Goal: Use online tool/utility: Utilize a website feature to perform a specific function

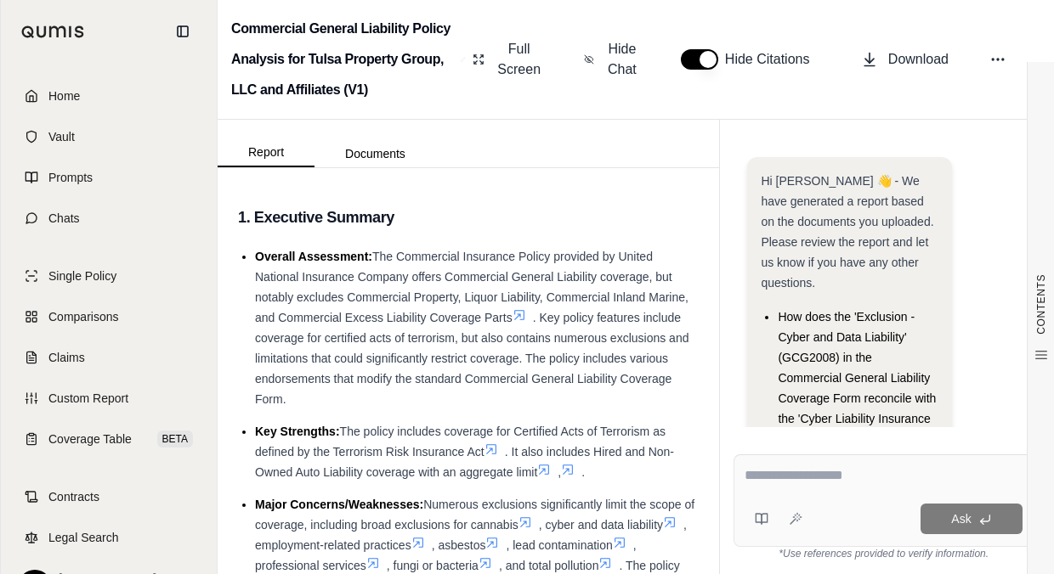
scroll to position [156, 0]
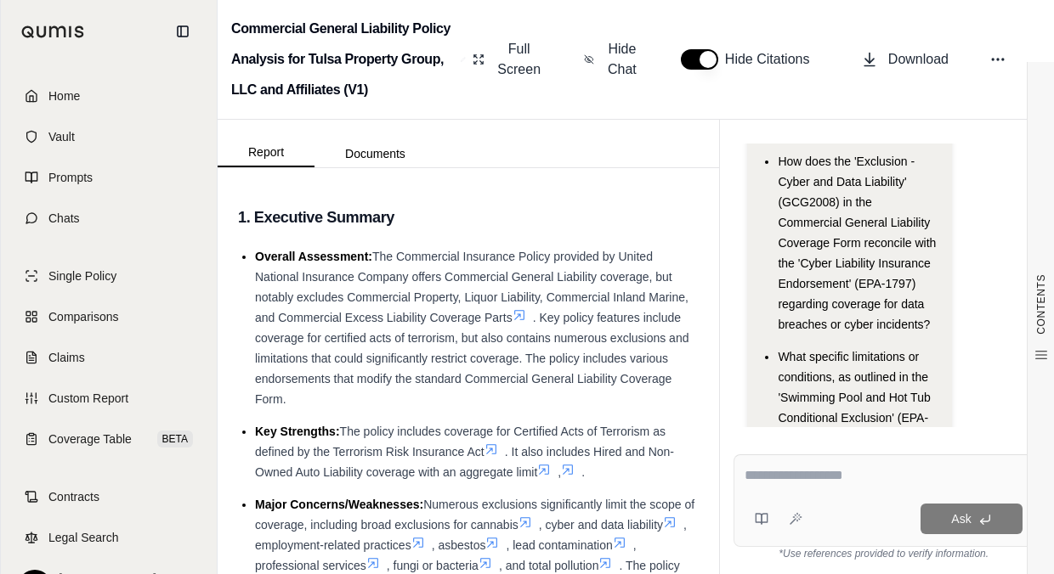
click at [71, 101] on span "Home" at bounding box center [63, 96] width 31 height 17
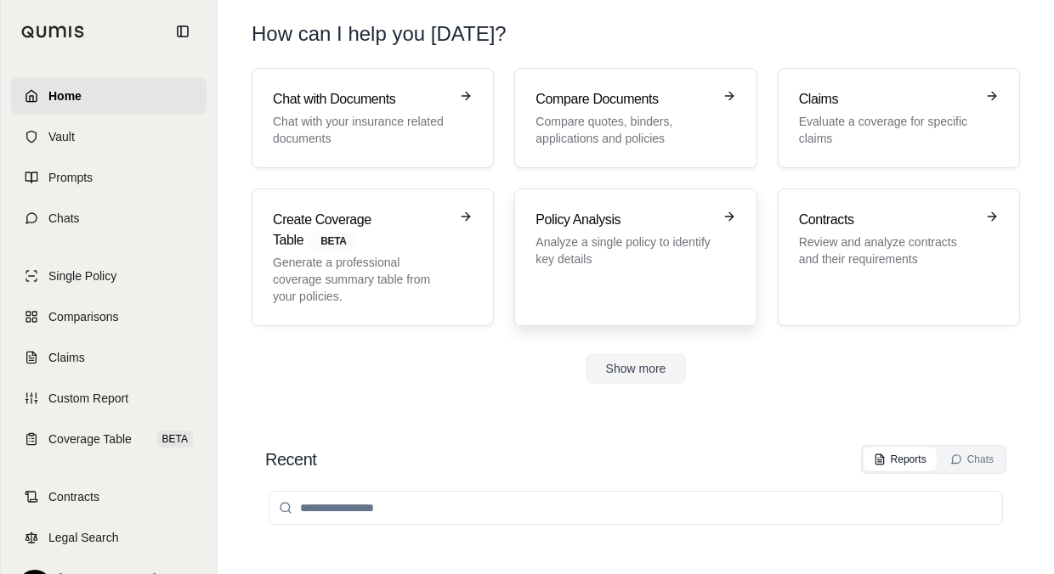
click at [586, 223] on h3 "Policy Analysis" at bounding box center [623, 220] width 176 height 20
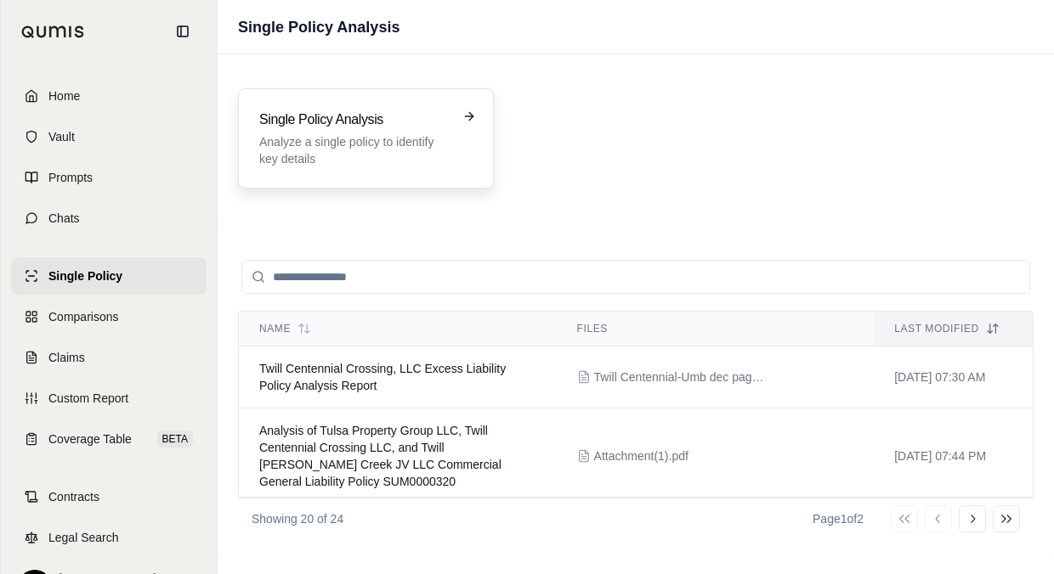
click at [422, 141] on p "Analyze a single policy to identify key details" at bounding box center [354, 150] width 190 height 34
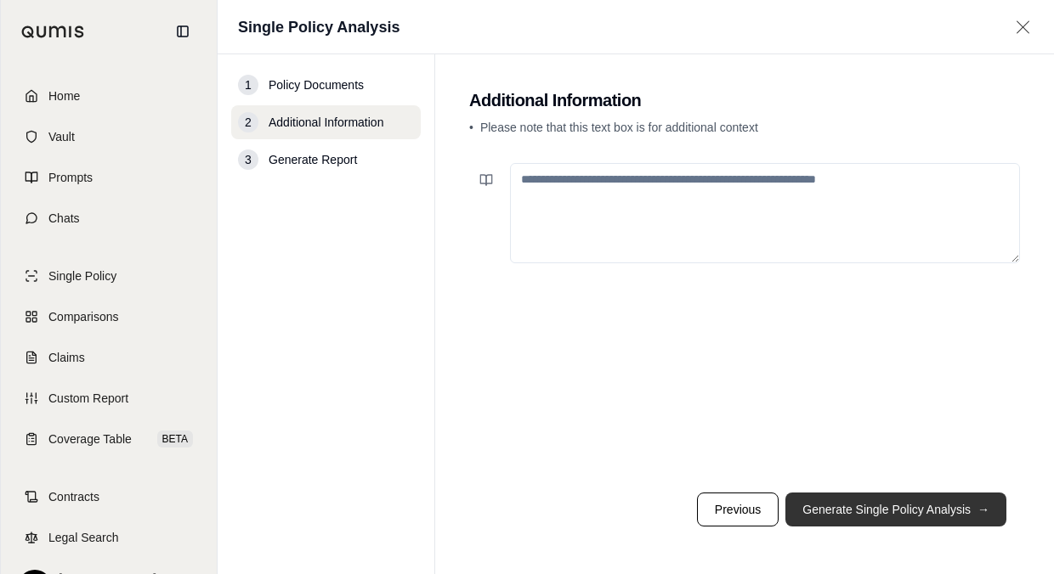
click at [820, 525] on button "Generate Single Policy Analysis →" at bounding box center [895, 510] width 221 height 34
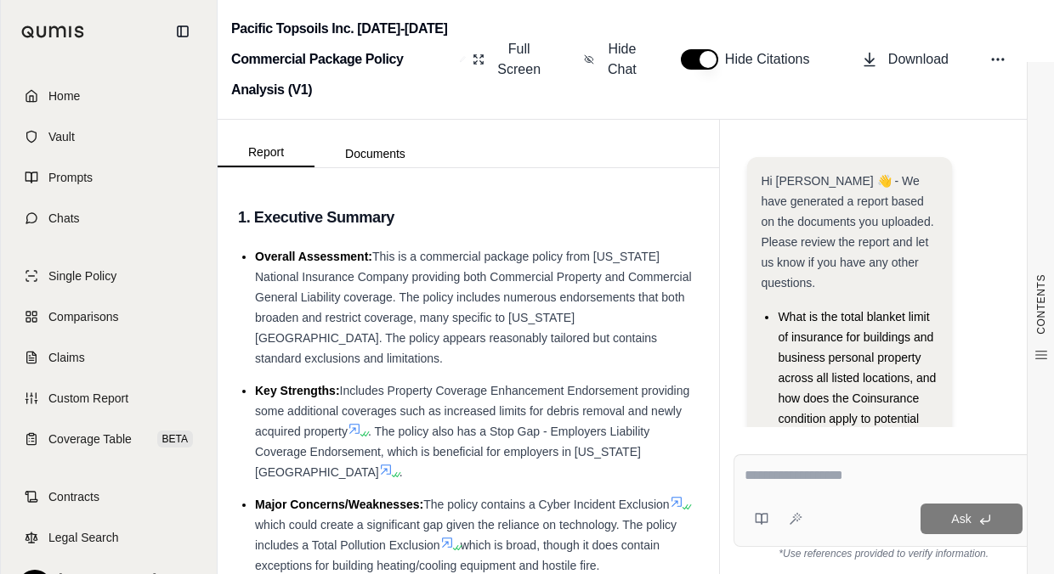
scroll to position [190, 0]
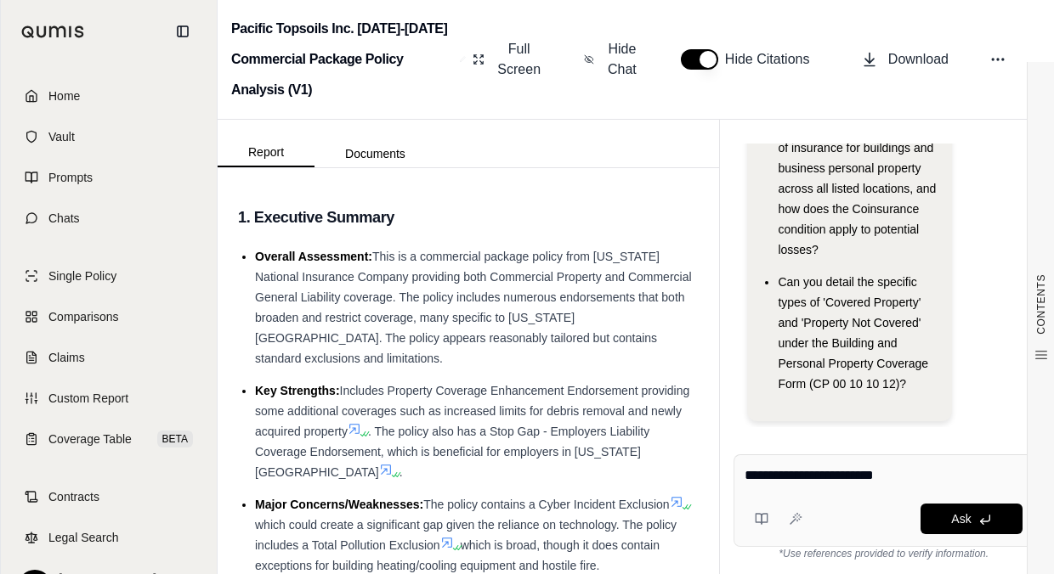
type textarea "**********"
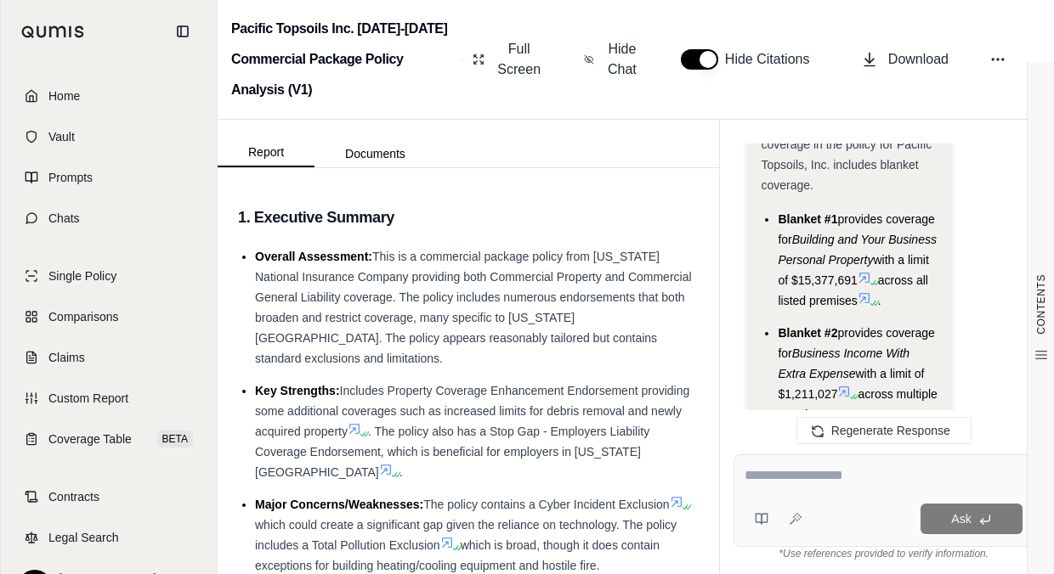
scroll to position [2902, 0]
